Goal: Task Accomplishment & Management: Use online tool/utility

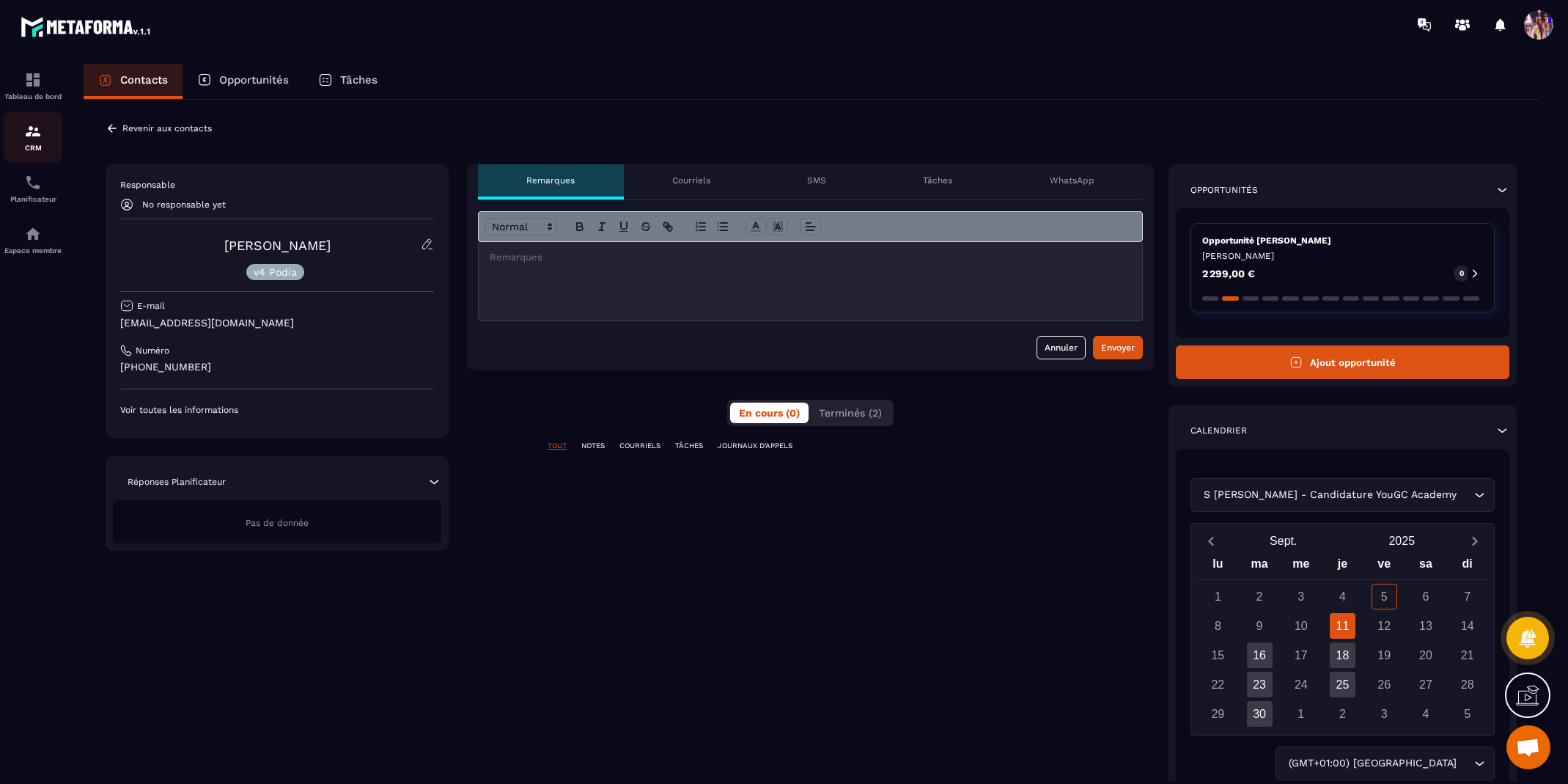
click at [39, 141] on div "CRM" at bounding box center [33, 138] width 59 height 30
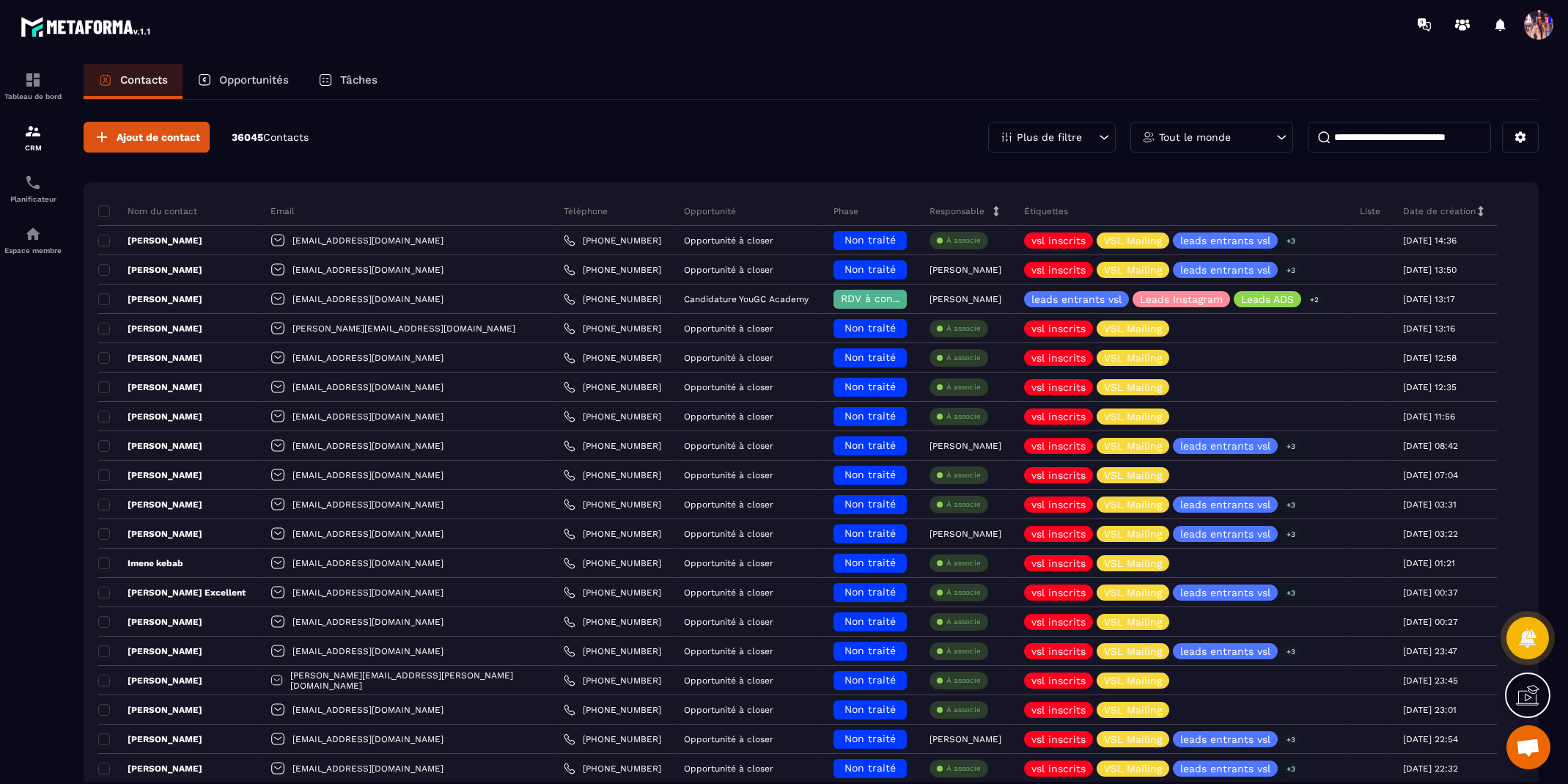
click at [263, 77] on p "Opportunités" at bounding box center [253, 80] width 70 height 13
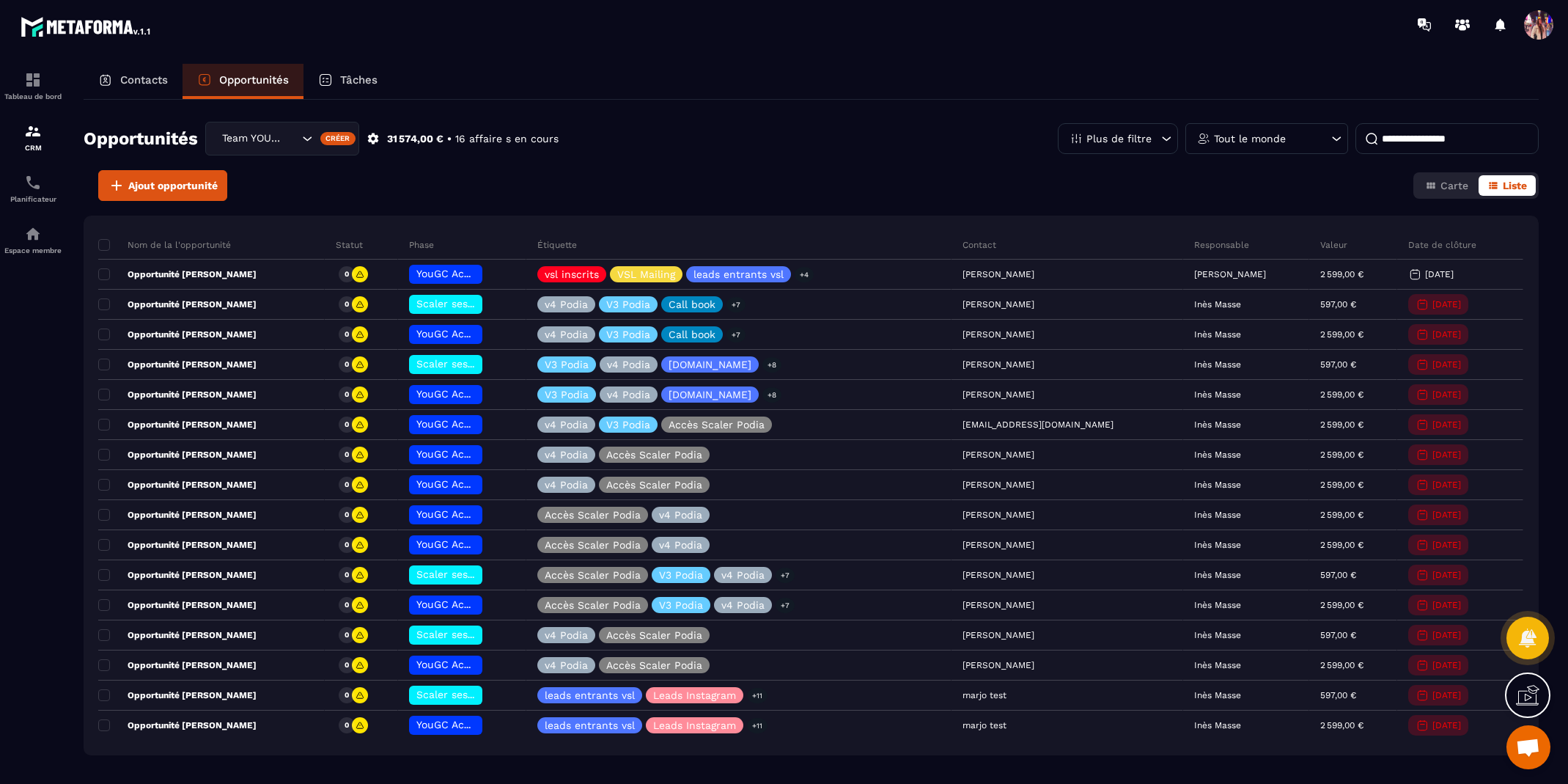
click at [289, 132] on input "Search for option" at bounding box center [291, 138] width 15 height 16
click at [465, 171] on div "Ajout opportunité Carte Liste" at bounding box center [811, 185] width 1455 height 31
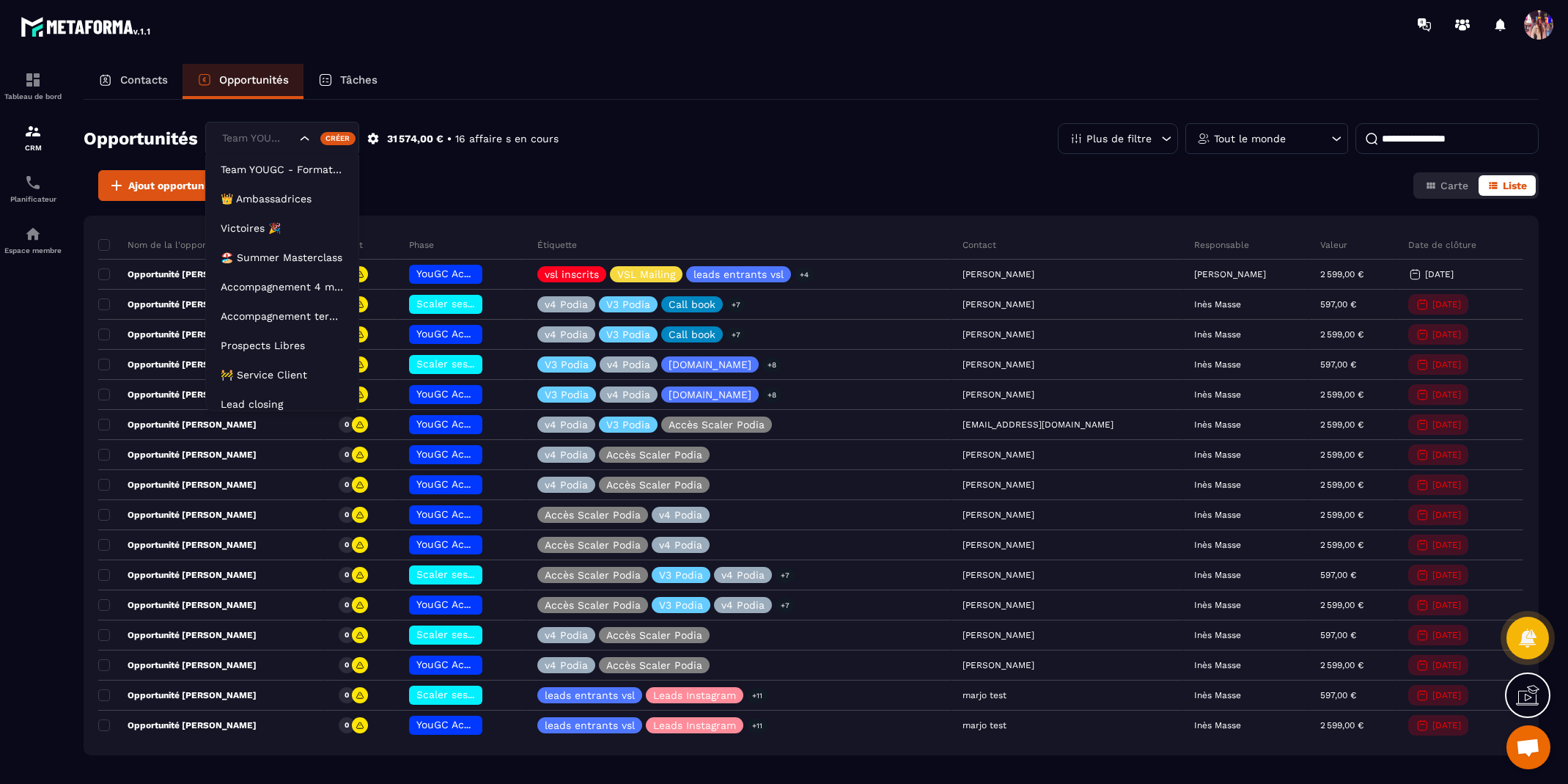
click at [300, 133] on icon "Search for option" at bounding box center [305, 138] width 15 height 15
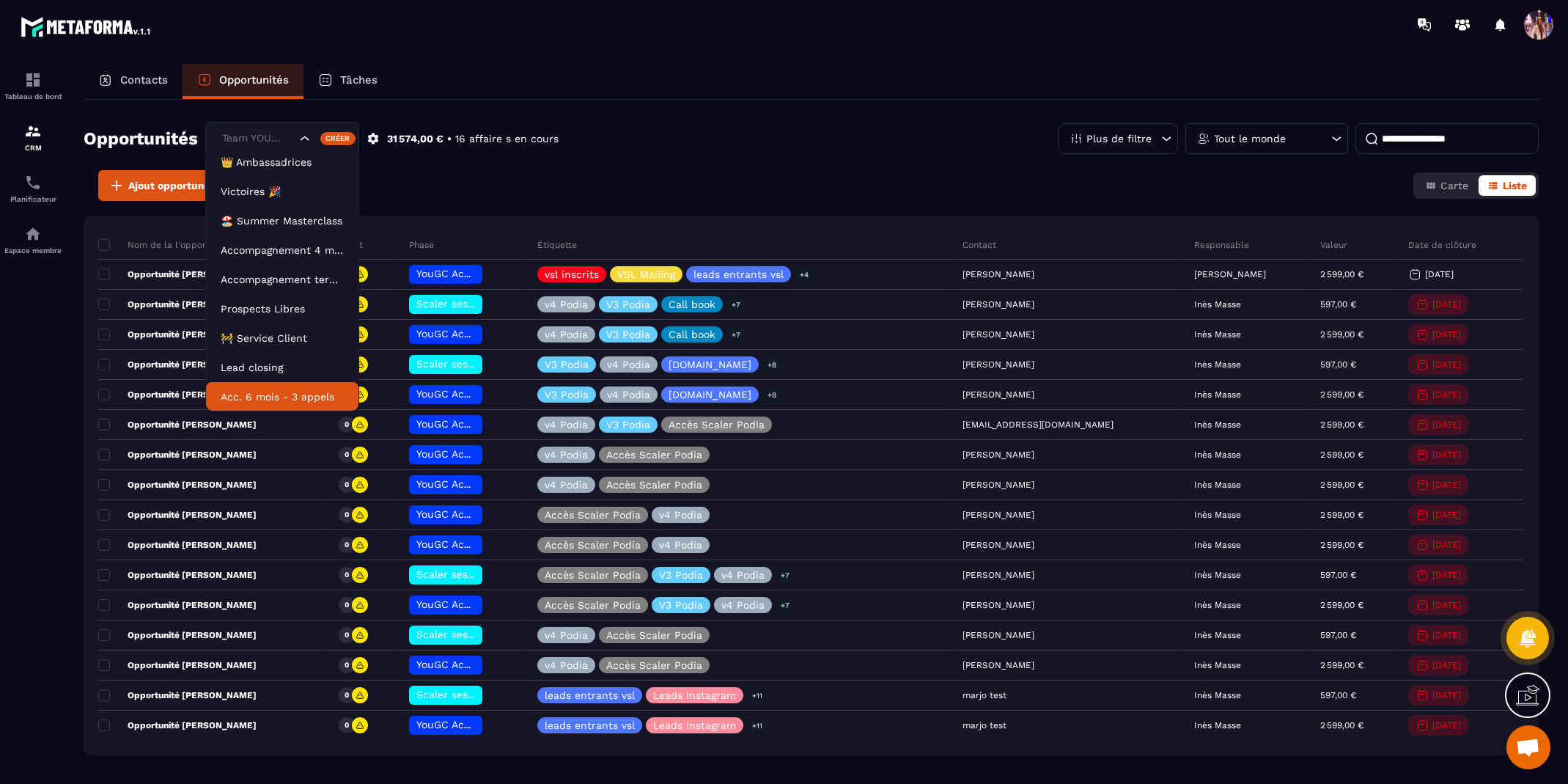
click at [310, 391] on p "Acc. 6 mois - 3 appels" at bounding box center [282, 397] width 124 height 15
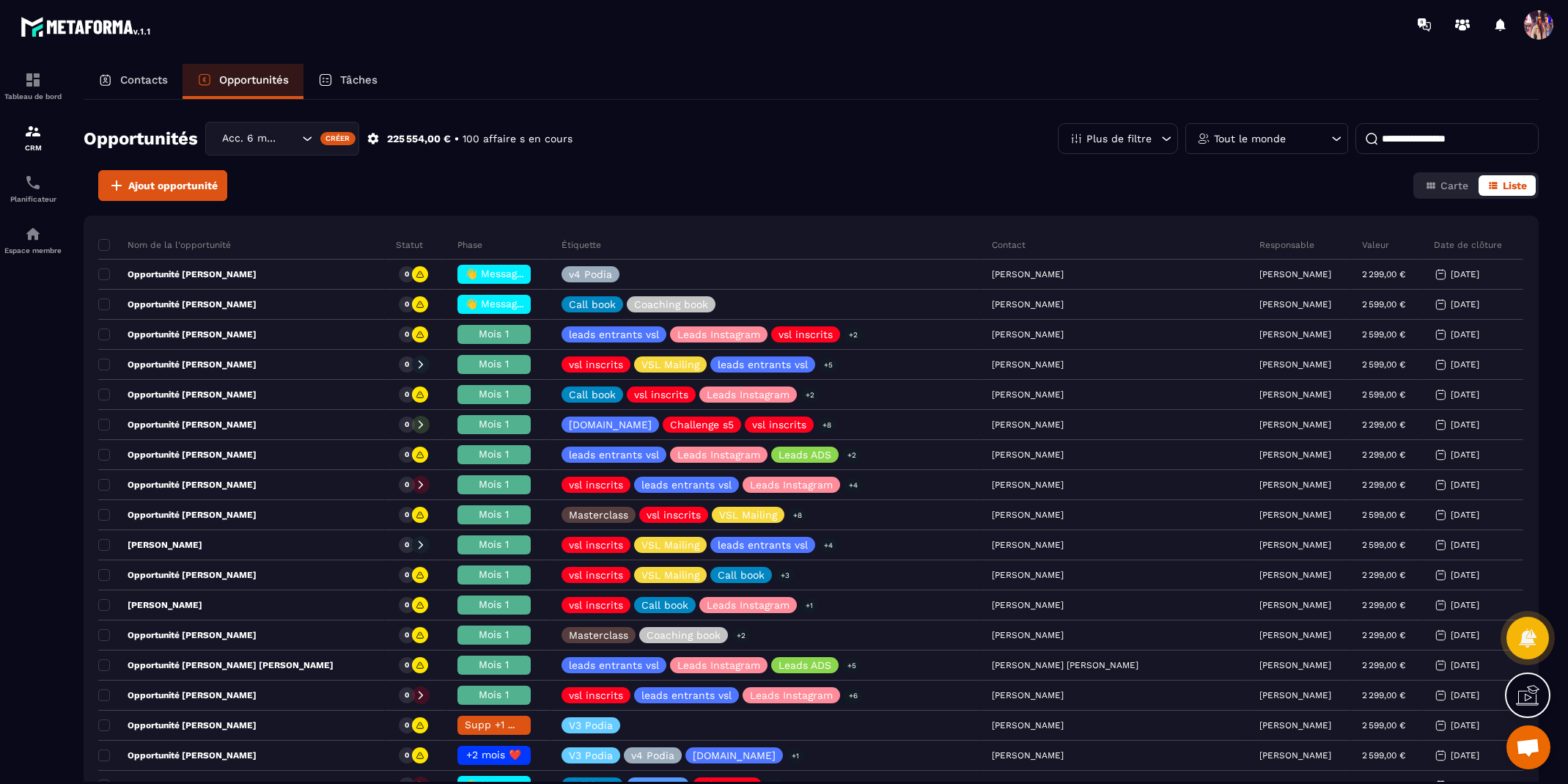
click at [1429, 146] on input at bounding box center [1448, 138] width 183 height 31
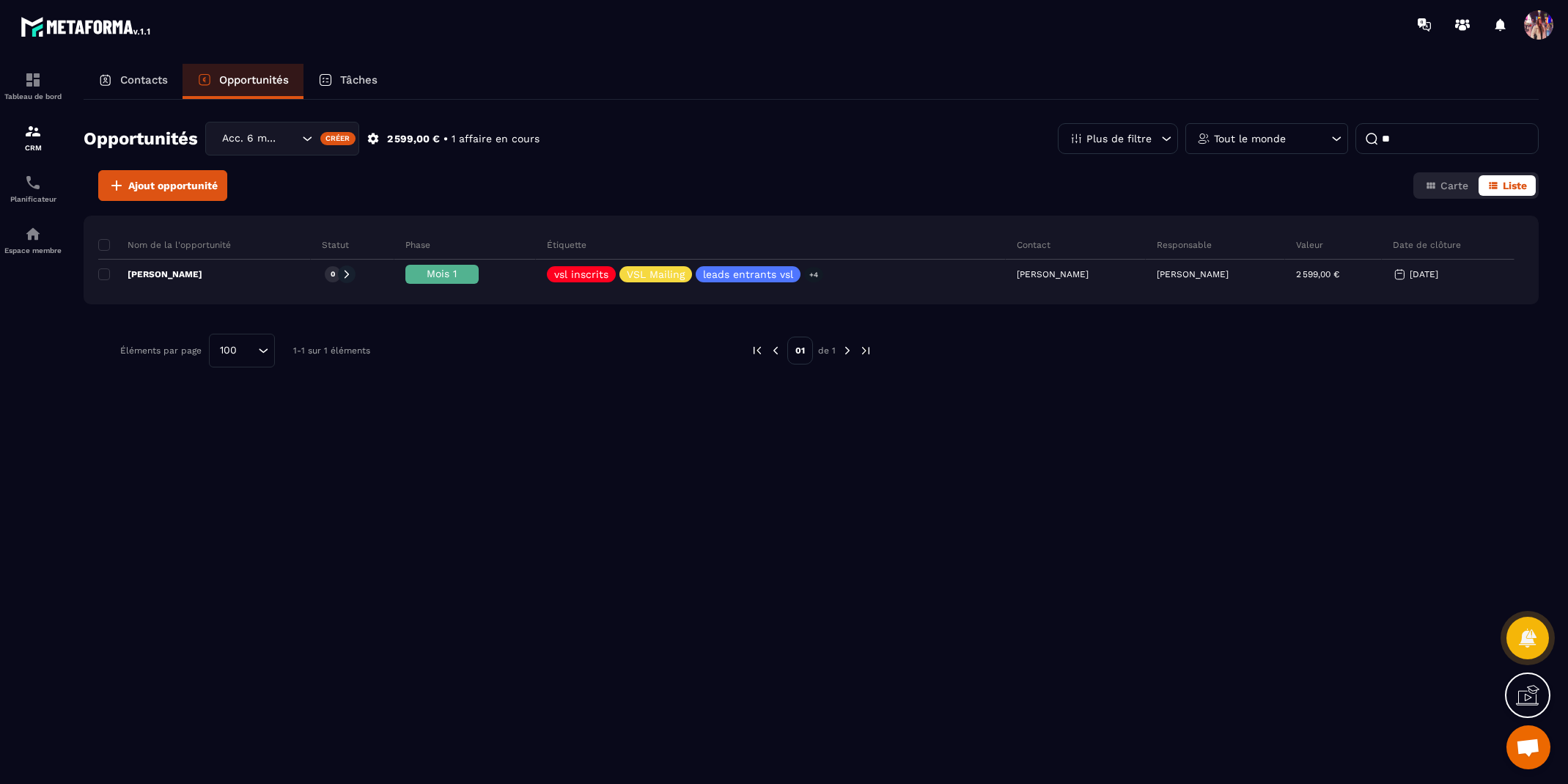
type input "*"
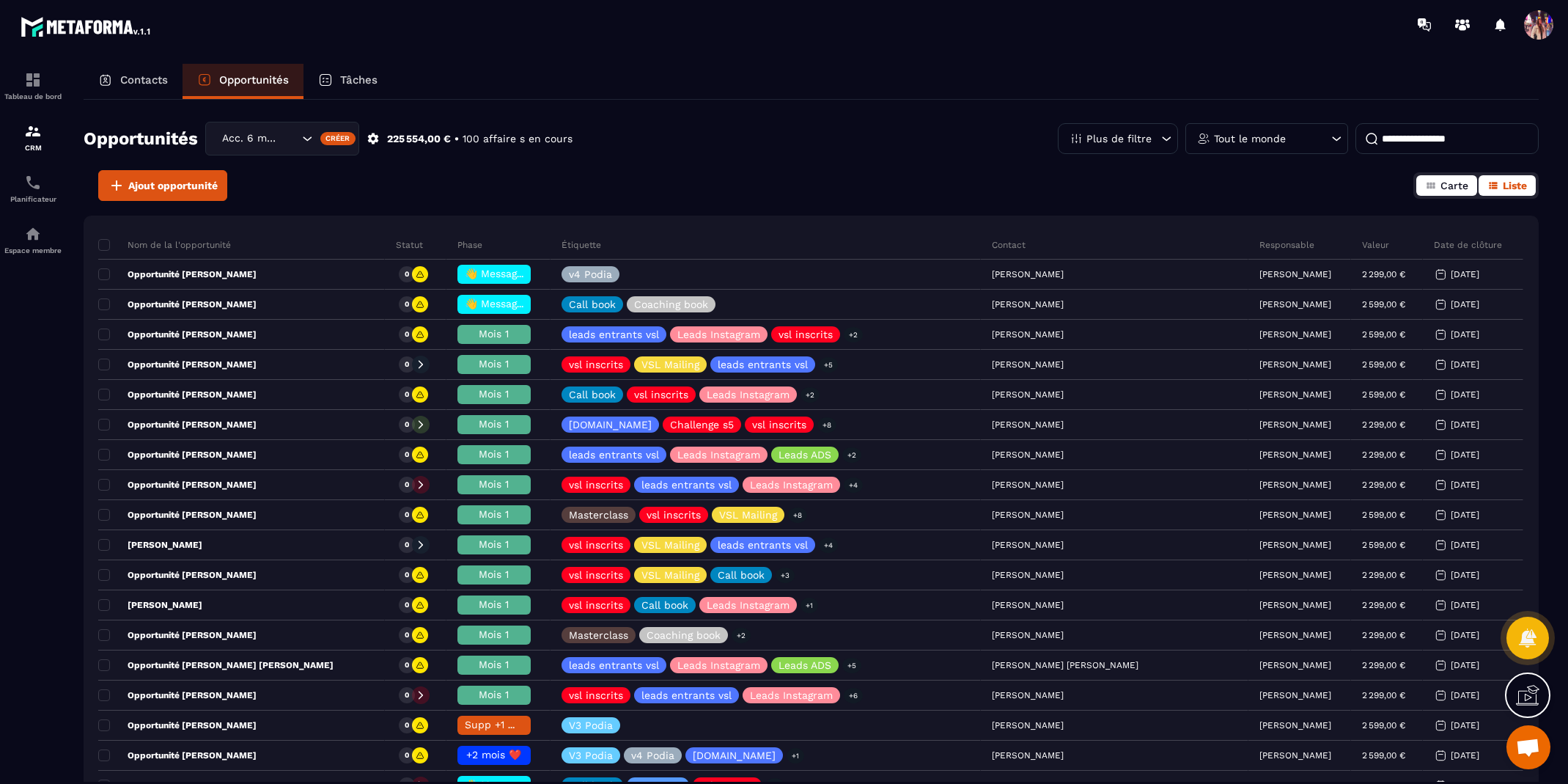
click at [1463, 192] on button "Carte" at bounding box center [1447, 185] width 61 height 20
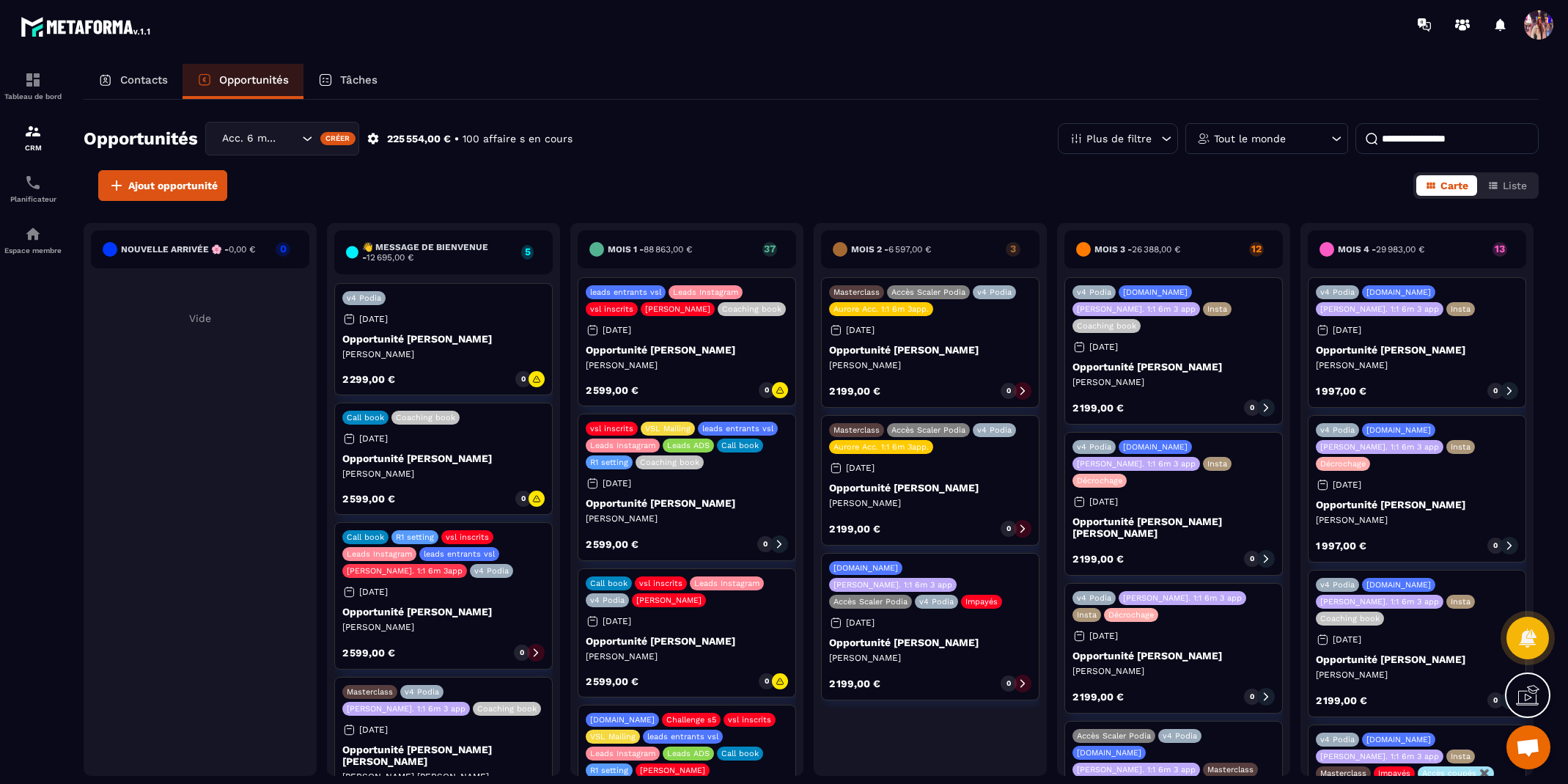
click at [454, 337] on p "Opportunité [PERSON_NAME]" at bounding box center [443, 339] width 203 height 12
click at [418, 336] on p "Opportunité [PERSON_NAME]" at bounding box center [443, 339] width 203 height 12
